Goal: Information Seeking & Learning: Understand process/instructions

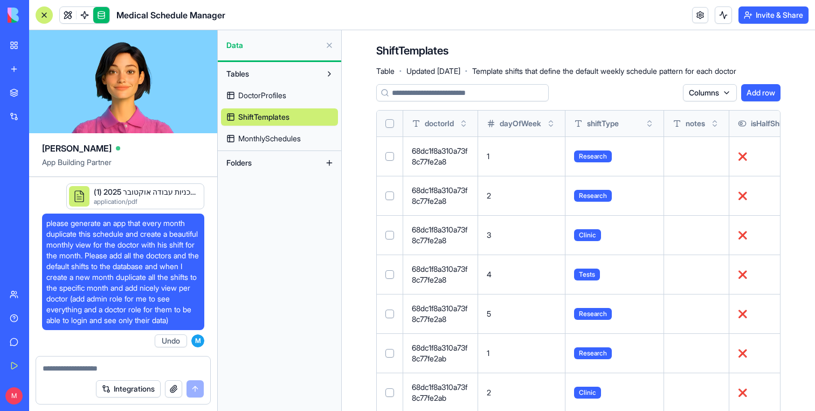
scroll to position [7280, 0]
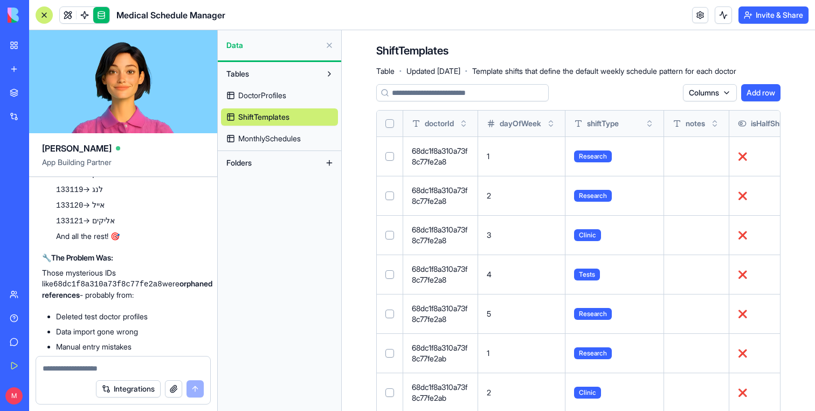
click at [0, 0] on button at bounding box center [0, 0] width 0 height 0
click at [490, 154] on span "1" at bounding box center [488, 156] width 3 height 9
click at [495, 160] on td "1" at bounding box center [521, 155] width 87 height 39
click at [74, 13] on link at bounding box center [68, 15] width 16 height 16
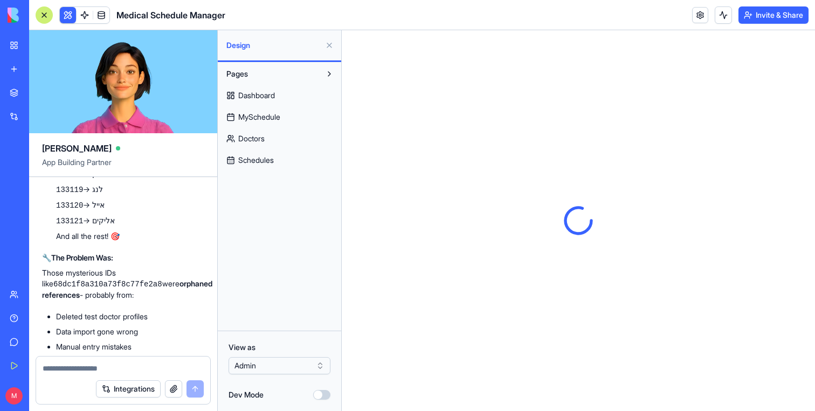
click at [333, 47] on button at bounding box center [329, 45] width 17 height 17
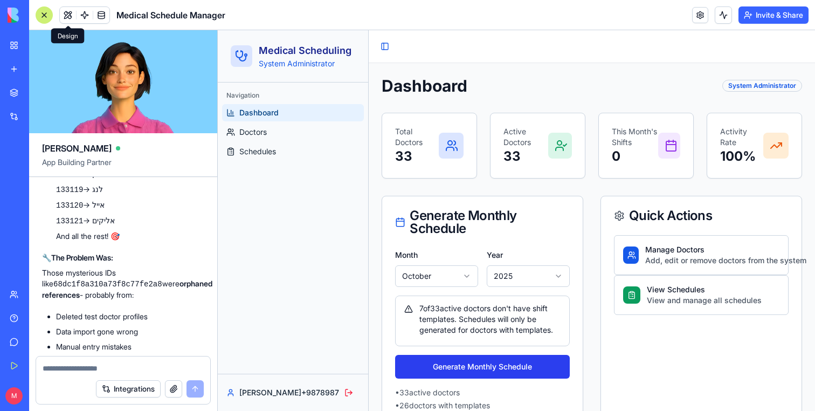
click at [437, 369] on button "Generate Monthly Schedule" at bounding box center [482, 367] width 175 height 24
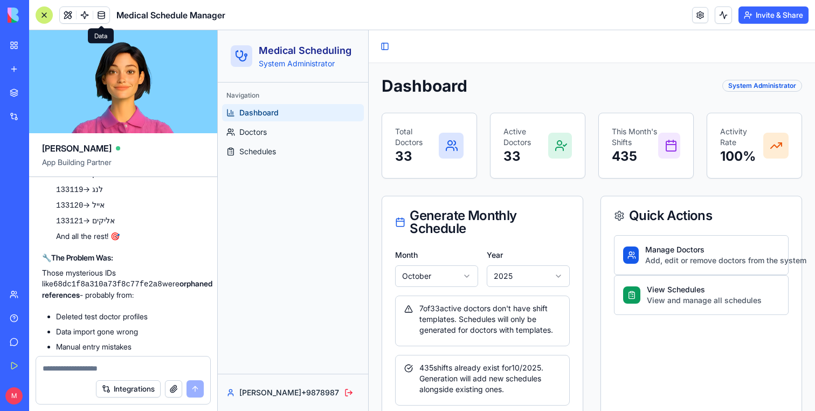
click at [101, 14] on link at bounding box center [101, 15] width 16 height 16
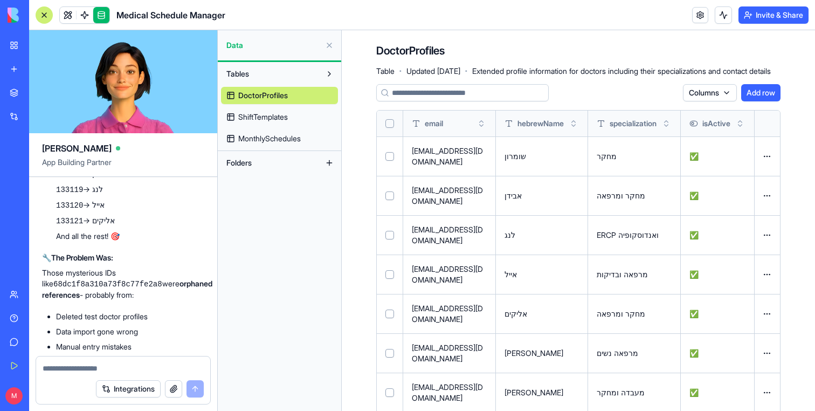
click at [297, 132] on link "MonthlySchedules" at bounding box center [279, 138] width 117 height 17
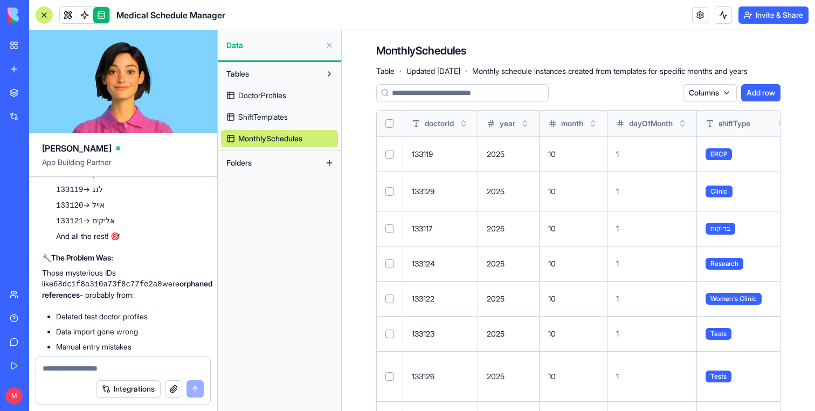
click at [267, 113] on span "ShiftTemplates" at bounding box center [263, 117] width 50 height 11
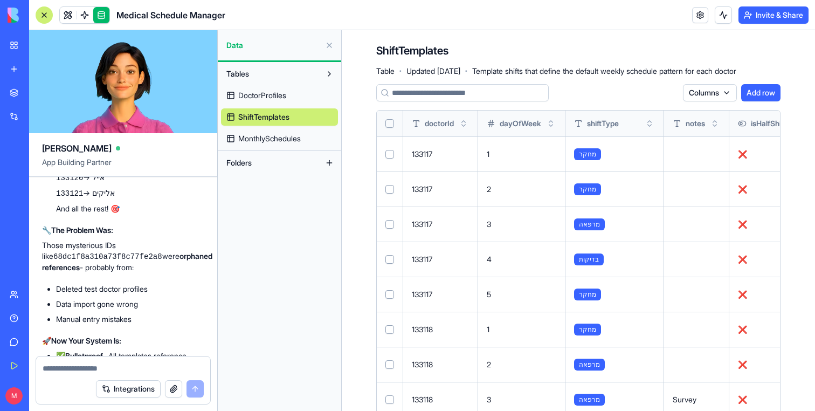
scroll to position [7274, 0]
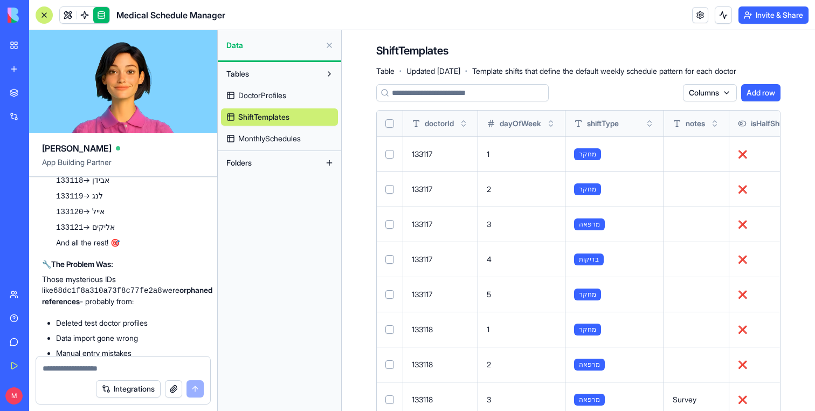
click at [101, 121] on code "68dc1f8a310a73f8c77fe2a8" at bounding box center [134, 117] width 109 height 9
click at [270, 97] on span "DoctorProfiles" at bounding box center [262, 95] width 48 height 11
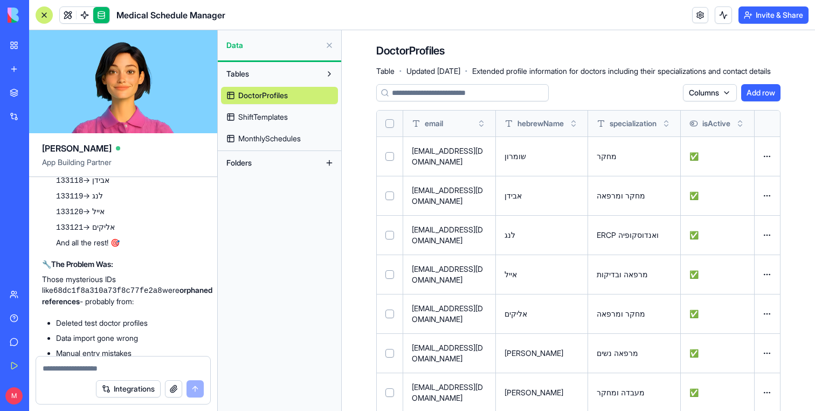
click at [703, 94] on html "BETA My Workspace New app Marketplace Integrations Recent Task Manager Doctor S…" at bounding box center [407, 205] width 815 height 411
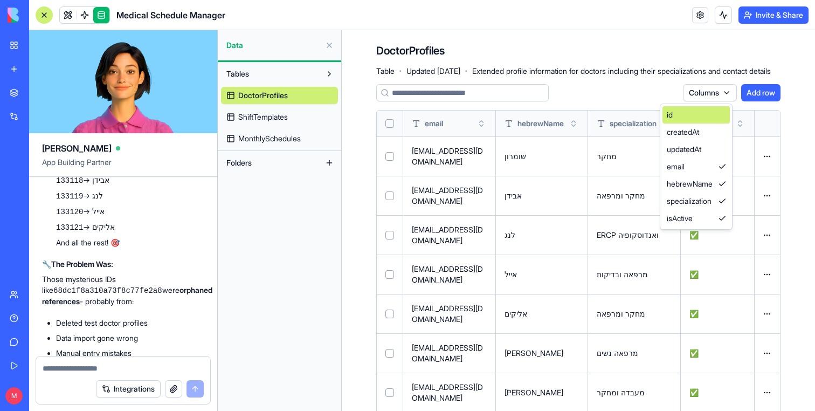
click at [682, 119] on div "id" at bounding box center [696, 114] width 67 height 17
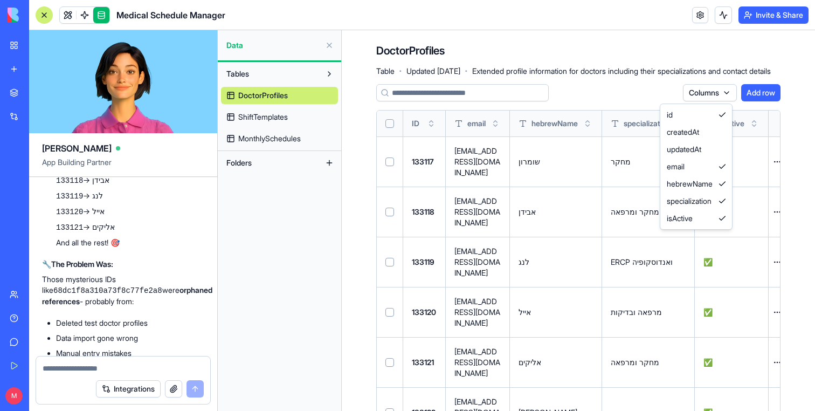
click at [123, 227] on html "BETA My Workspace New app Marketplace Integrations Recent Task Manager Doctor S…" at bounding box center [407, 205] width 815 height 411
click at [91, 133] on li "100+ shift templates updated from invalid IDs like 68dc1f8a310a73f8c77fe2a8 to …" at bounding box center [130, 116] width 148 height 33
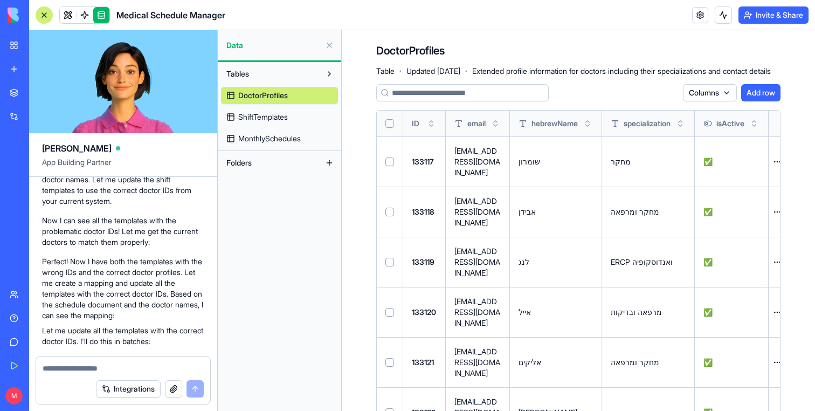
scroll to position [6788, 0]
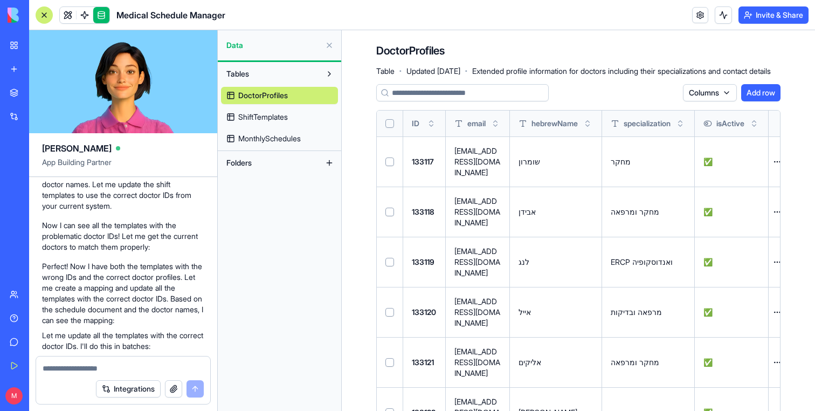
click at [245, 116] on span "ShiftTemplates" at bounding box center [263, 117] width 50 height 11
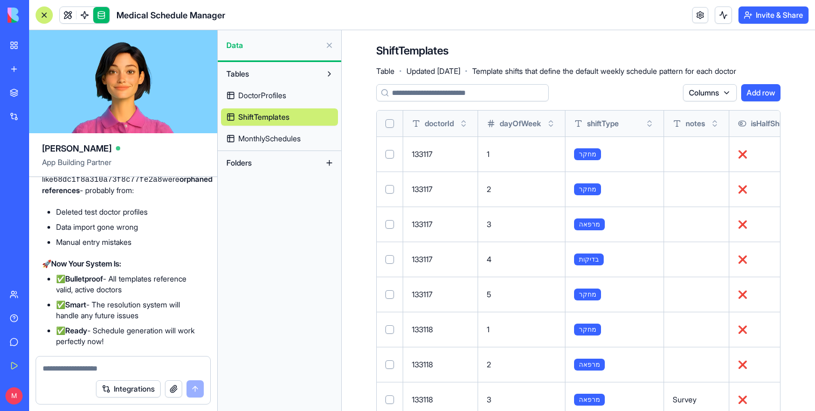
scroll to position [7335, 0]
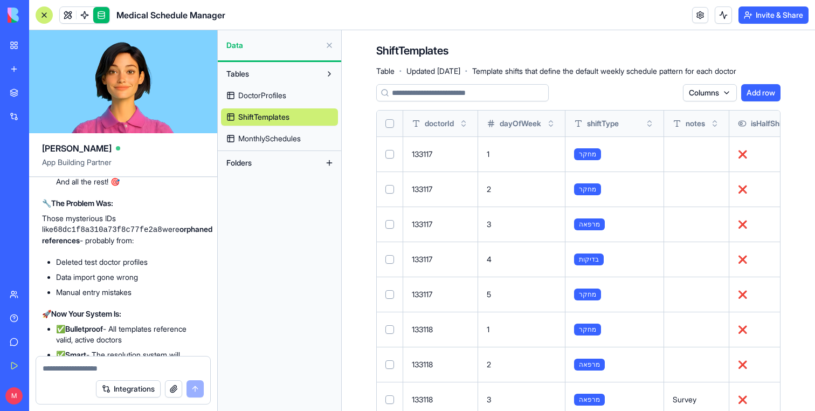
click at [264, 94] on span "DoctorProfiles" at bounding box center [262, 95] width 48 height 11
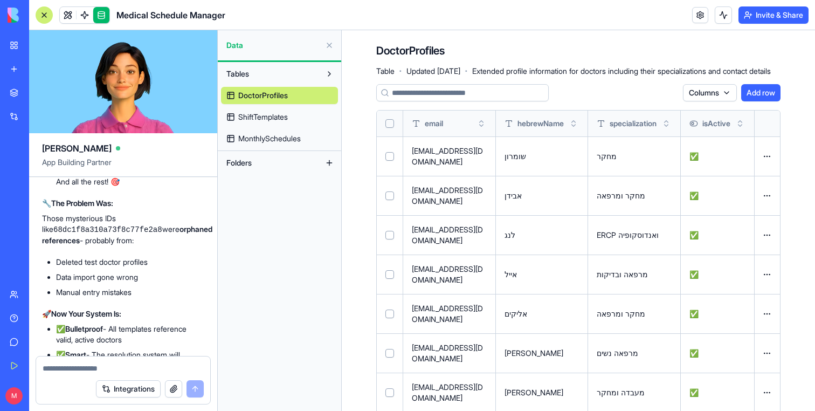
click at [263, 120] on span "ShiftTemplates" at bounding box center [263, 117] width 50 height 11
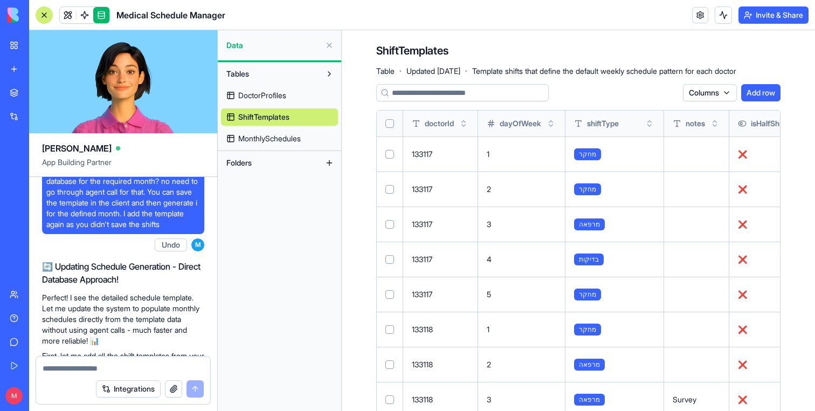
scroll to position [1434, 0]
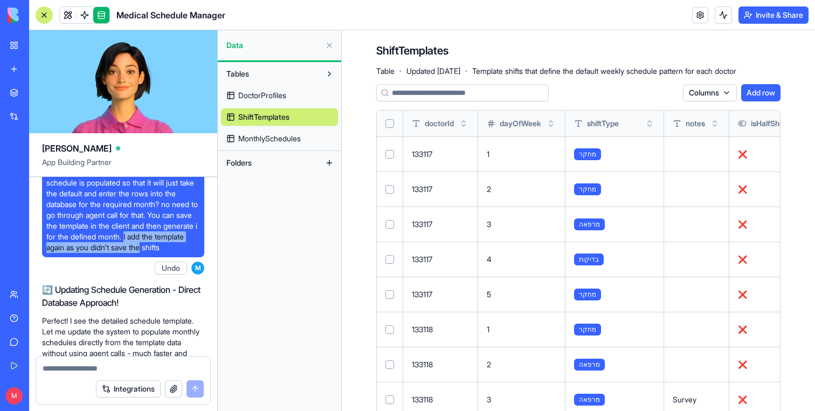
drag, startPoint x: 167, startPoint y: 258, endPoint x: 185, endPoint y: 268, distance: 20.7
click at [184, 253] on span "Can you change the way the monthly schedule is populated so that it will just t…" at bounding box center [123, 210] width 154 height 86
click at [185, 253] on span "Can you change the way the monthly schedule is populated so that it will just t…" at bounding box center [123, 210] width 154 height 86
click at [75, 24] on header "Medical Schedule Manager Invite & Share" at bounding box center [422, 15] width 786 height 30
click at [73, 23] on div at bounding box center [84, 14] width 51 height 17
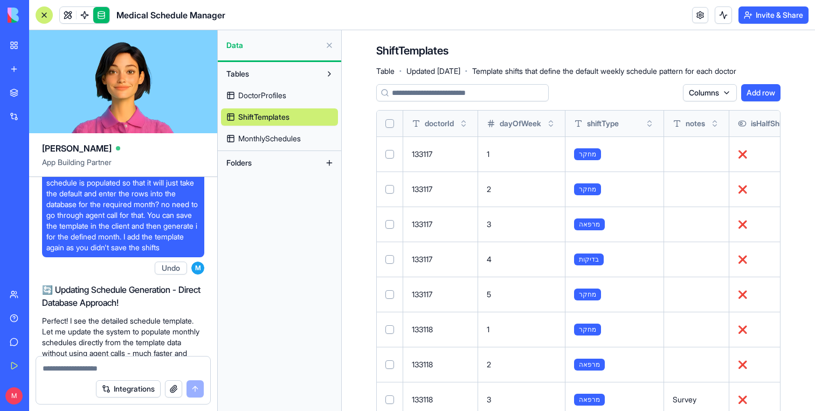
click at [73, 23] on div at bounding box center [84, 14] width 51 height 17
click at [73, 20] on link at bounding box center [68, 15] width 16 height 16
click at [73, 20] on button at bounding box center [68, 15] width 16 height 16
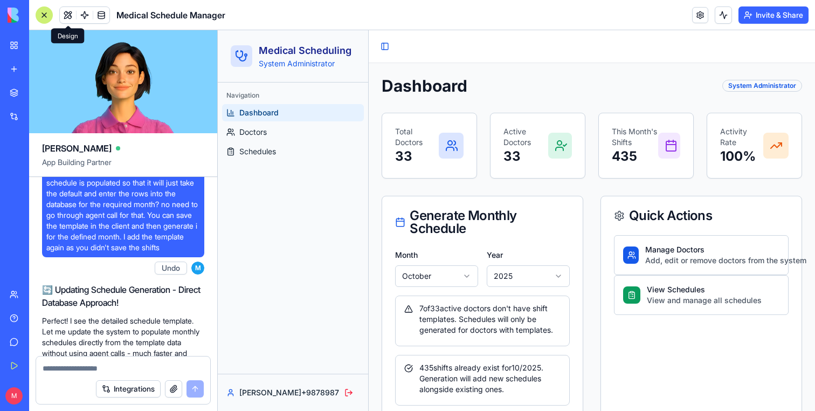
click at [42, 14] on div at bounding box center [44, 14] width 17 height 17
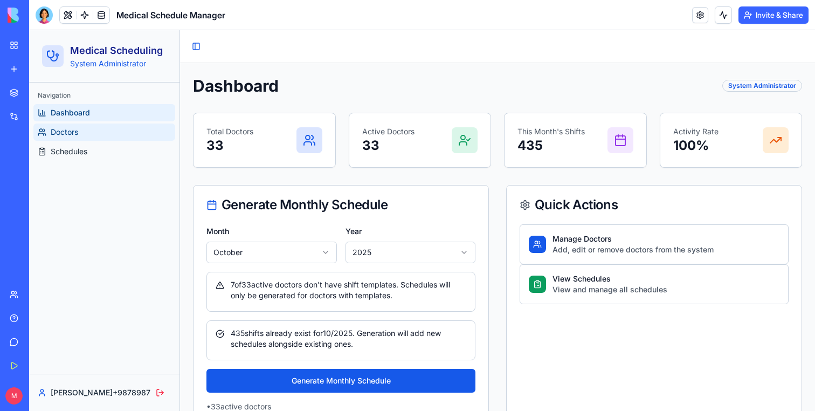
click at [97, 127] on link "Doctors" at bounding box center [104, 131] width 142 height 17
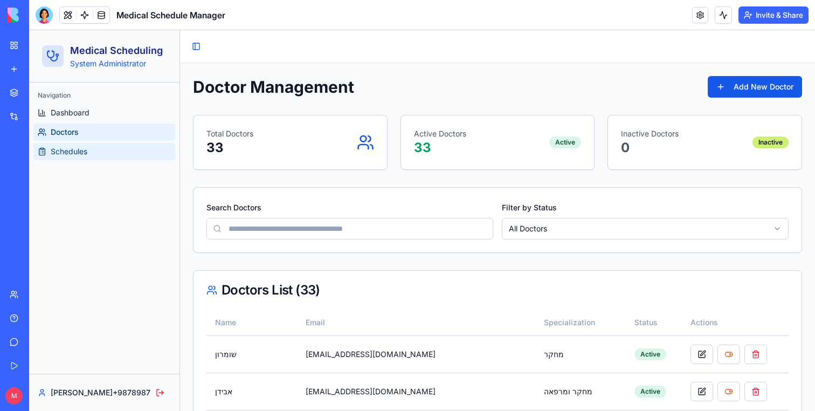
click at [97, 155] on link "Schedules" at bounding box center [104, 151] width 142 height 17
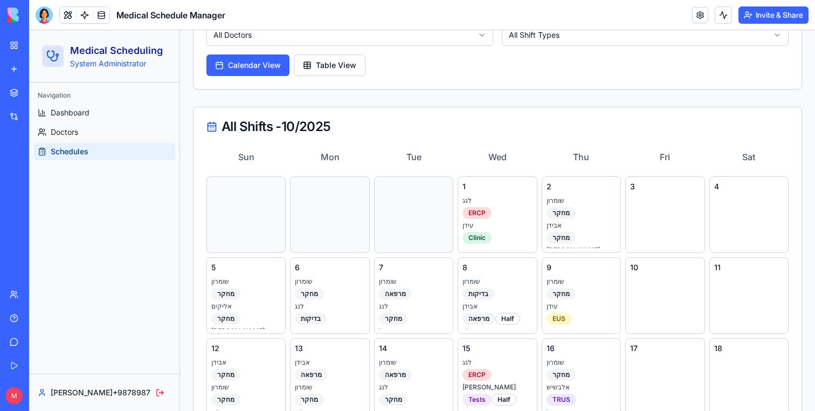
scroll to position [425, 0]
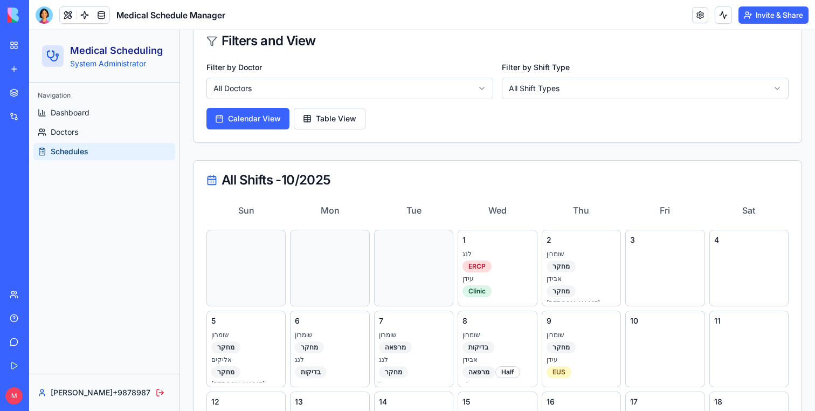
click at [332, 95] on html "Medical Scheduling System Administrator Navigation Dashboard Doctors Schedules …" at bounding box center [422, 130] width 786 height 1051
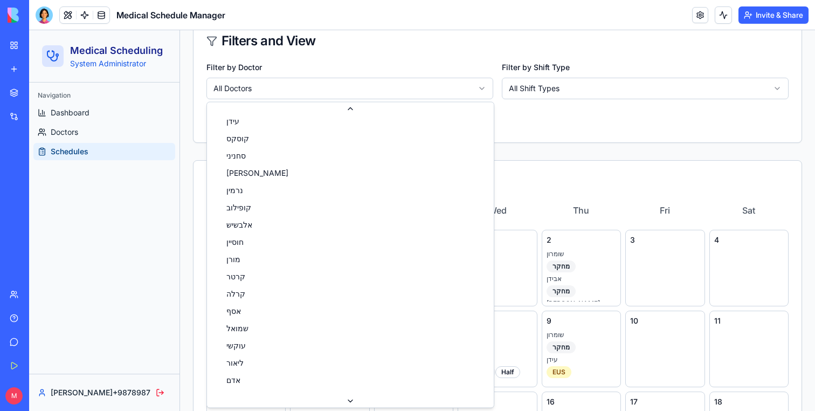
scroll to position [269, 0]
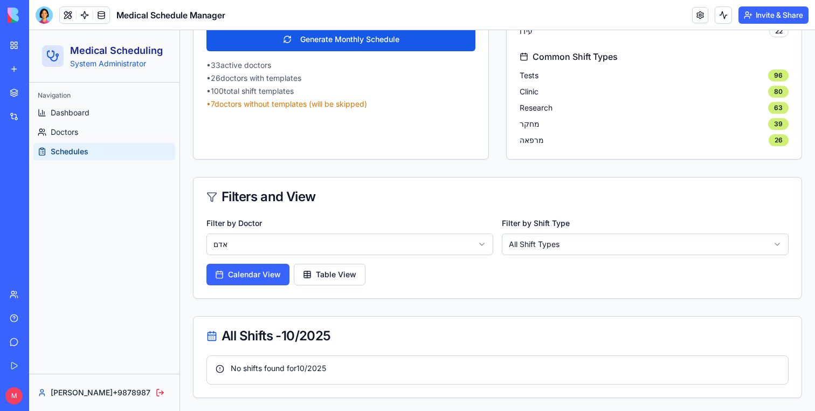
click at [339, 257] on div "Filter by Doctor [PERSON_NAME] Filter by Shift Type All Shift Types Calendar Vi…" at bounding box center [498, 250] width 582 height 69
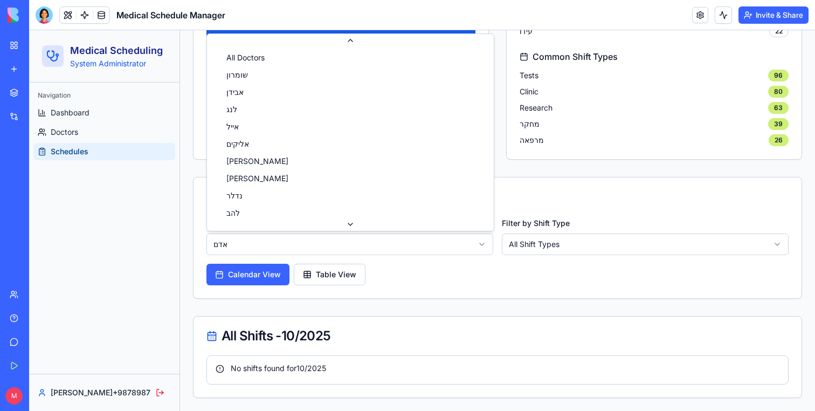
click at [339, 246] on html "Medical Scheduling System Administrator Navigation Dashboard Doctors Schedules …" at bounding box center [422, 86] width 786 height 650
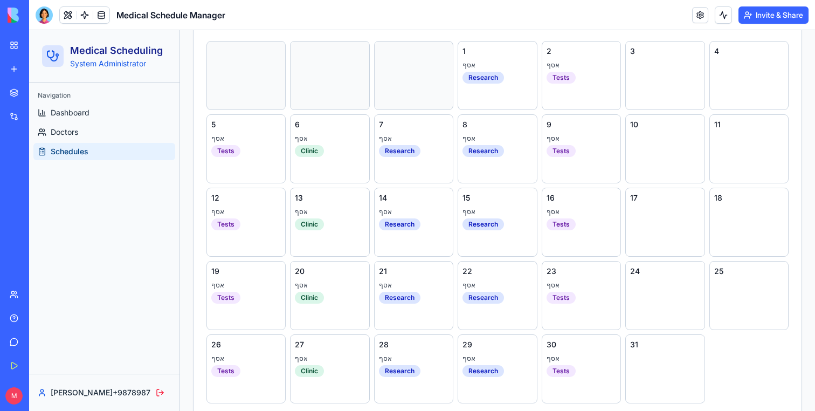
scroll to position [633, 0]
